Goal: Browse casually: Explore the website without a specific task or goal

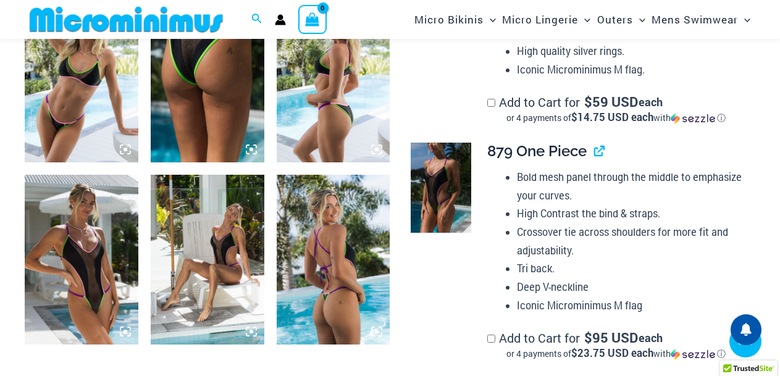
scroll to position [1230, 0]
click at [376, 331] on icon at bounding box center [377, 331] width 4 height 4
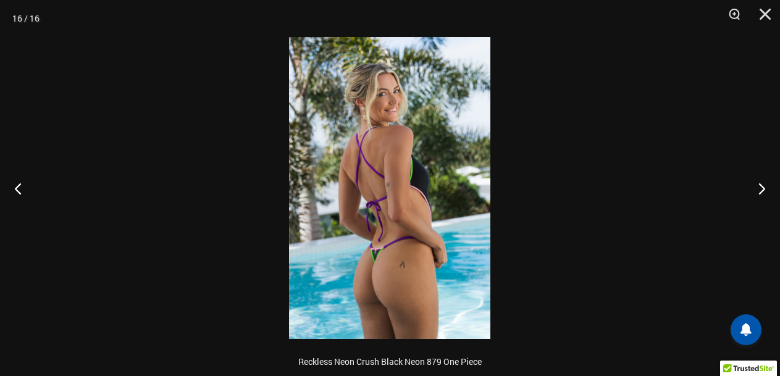
click at [403, 272] on img at bounding box center [389, 188] width 201 height 302
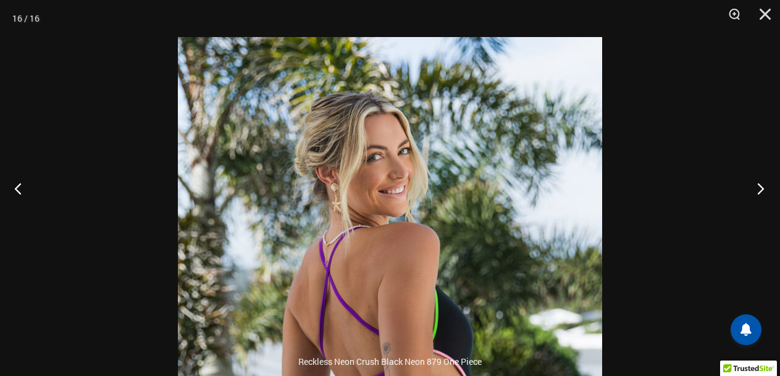
click at [756, 187] on button "Next" at bounding box center [757, 189] width 46 height 62
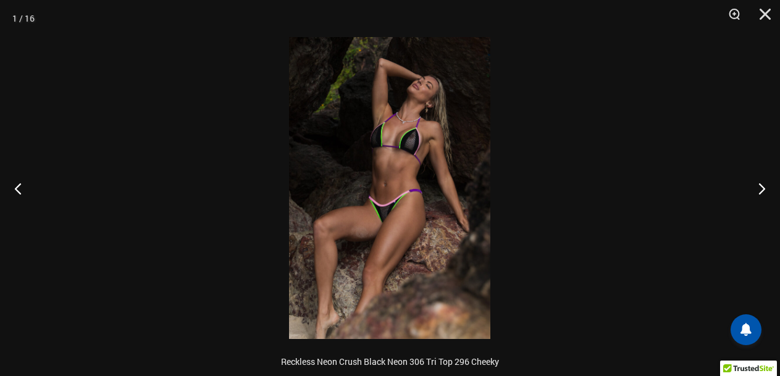
click at [434, 180] on img at bounding box center [389, 188] width 201 height 302
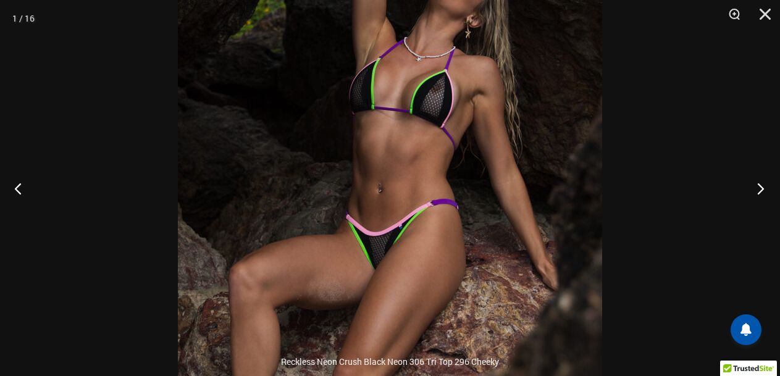
click at [762, 183] on button "Next" at bounding box center [757, 189] width 46 height 62
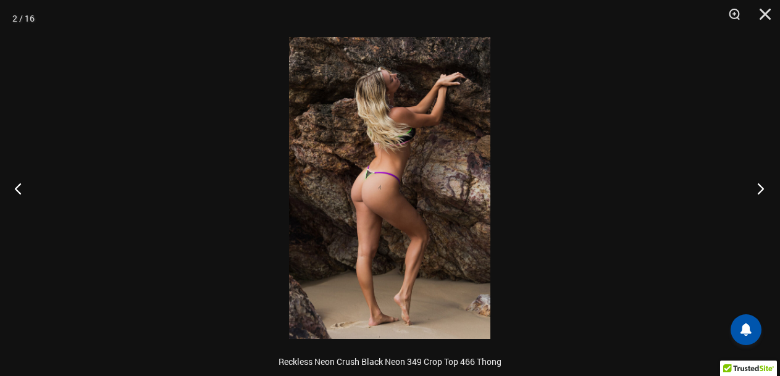
click at [762, 183] on button "Next" at bounding box center [757, 189] width 46 height 62
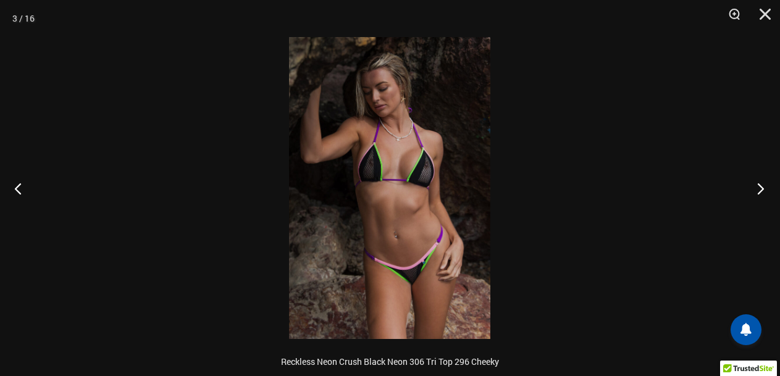
click at [762, 183] on button "Next" at bounding box center [757, 189] width 46 height 62
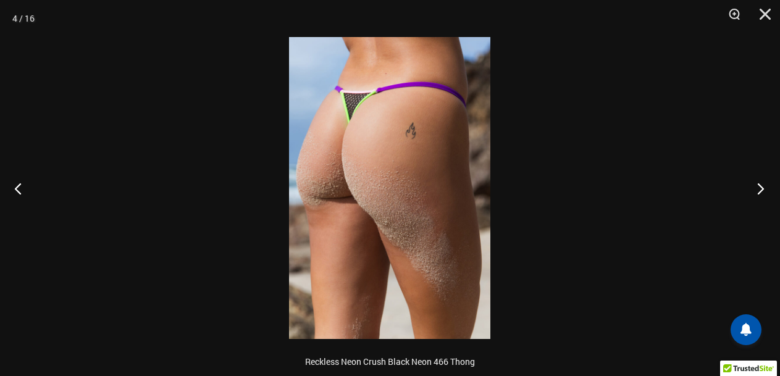
click at [762, 183] on button "Next" at bounding box center [757, 189] width 46 height 62
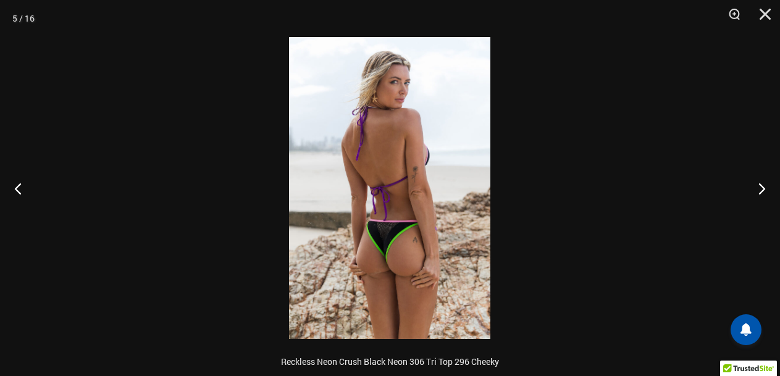
click at [418, 227] on img at bounding box center [389, 188] width 201 height 302
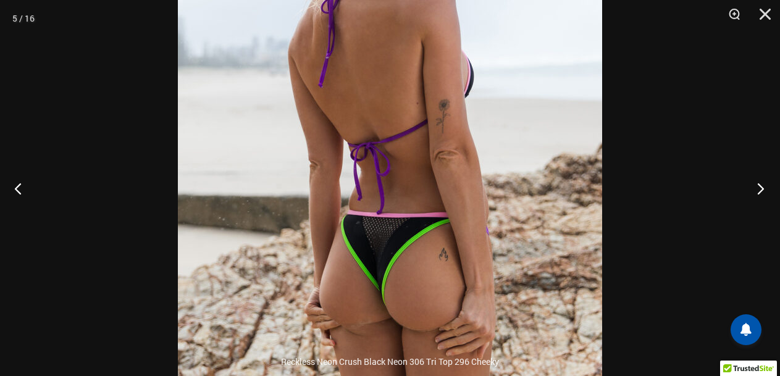
click at [754, 187] on button "Next" at bounding box center [757, 189] width 46 height 62
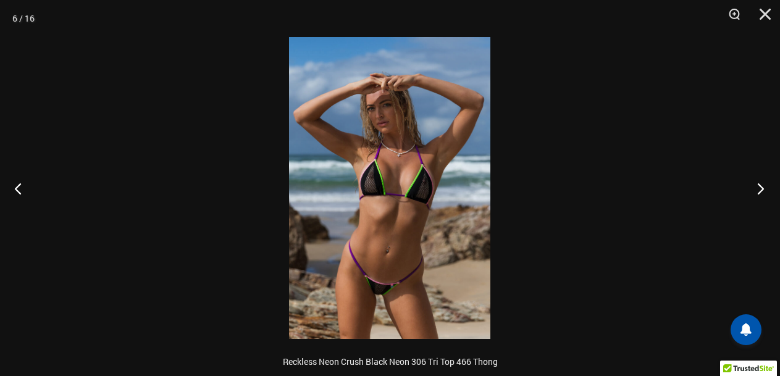
click at [754, 187] on button "Next" at bounding box center [757, 189] width 46 height 62
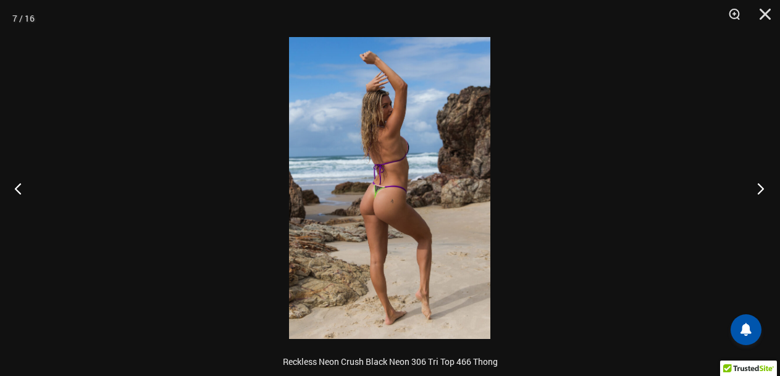
click at [754, 187] on button "Next" at bounding box center [757, 189] width 46 height 62
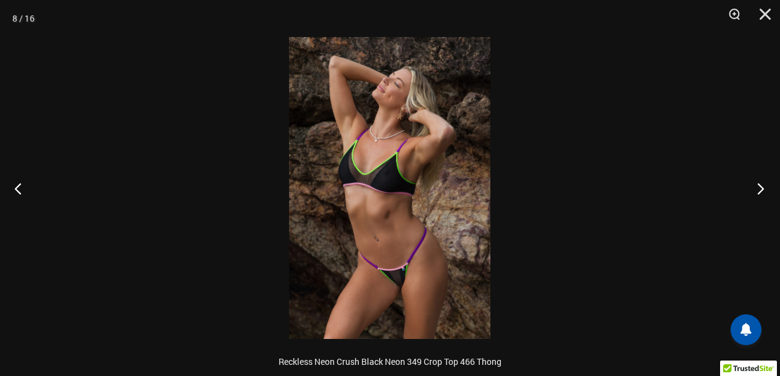
click at [754, 187] on button "Next" at bounding box center [757, 189] width 46 height 62
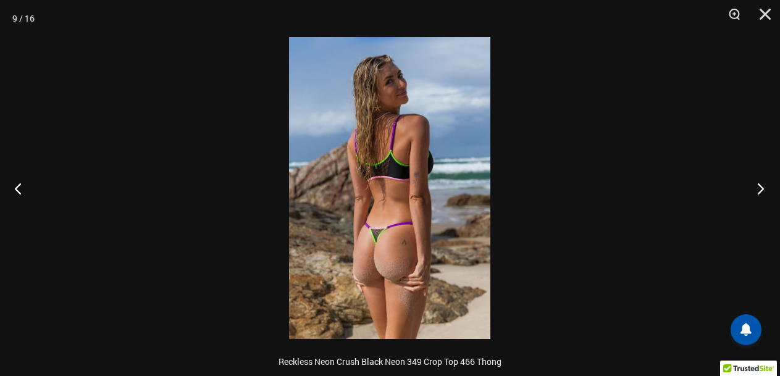
click at [754, 187] on button "Next" at bounding box center [757, 189] width 46 height 62
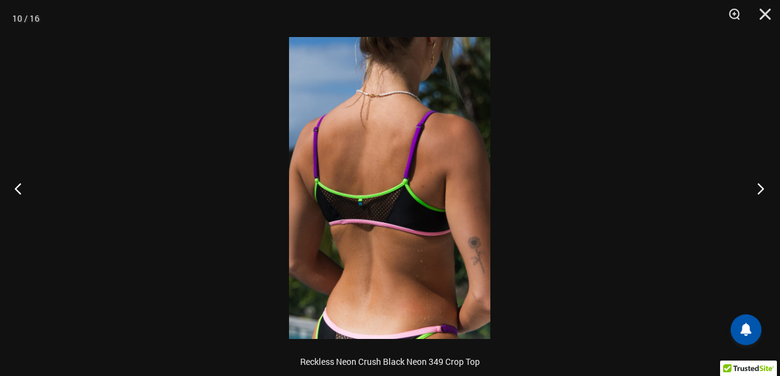
click at [754, 187] on button "Next" at bounding box center [757, 189] width 46 height 62
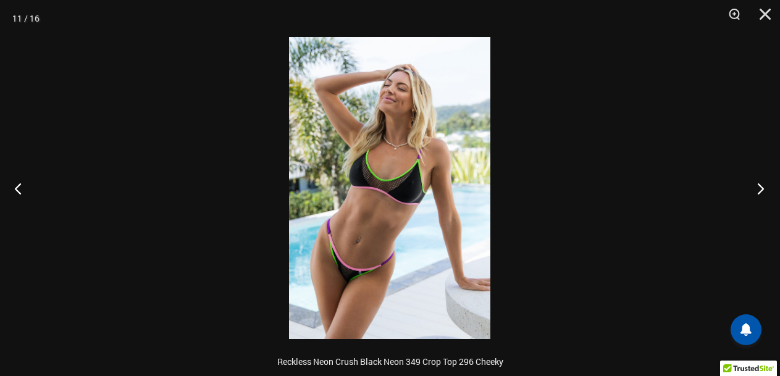
click at [754, 187] on button "Next" at bounding box center [757, 189] width 46 height 62
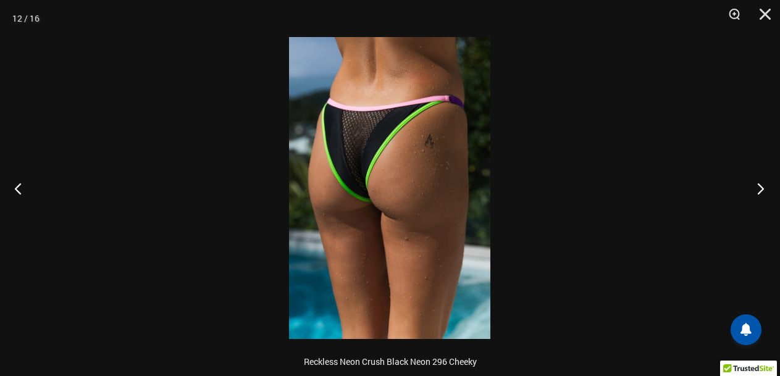
click at [754, 187] on button "Next" at bounding box center [757, 189] width 46 height 62
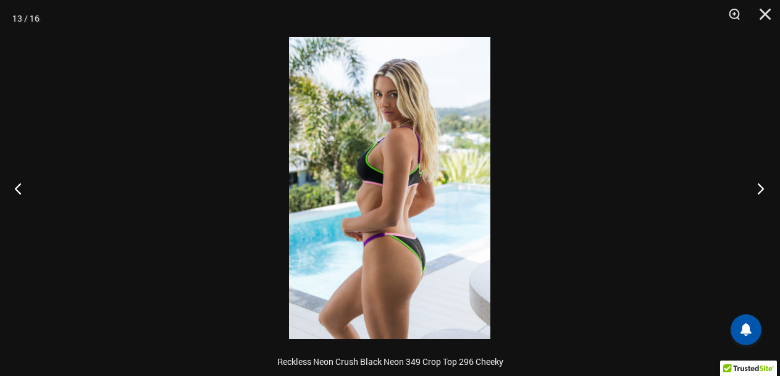
click at [754, 187] on button "Next" at bounding box center [757, 189] width 46 height 62
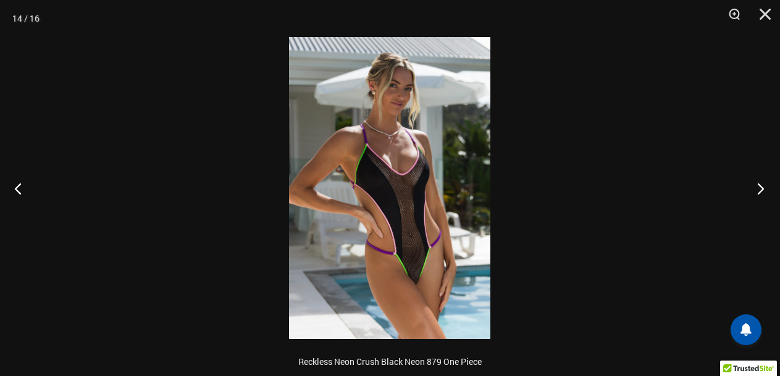
click at [754, 187] on button "Next" at bounding box center [757, 189] width 46 height 62
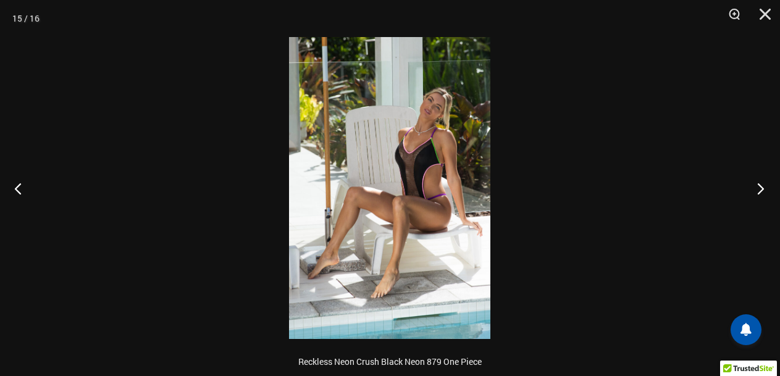
click at [754, 187] on button "Next" at bounding box center [757, 189] width 46 height 62
